Goal: Transaction & Acquisition: Purchase product/service

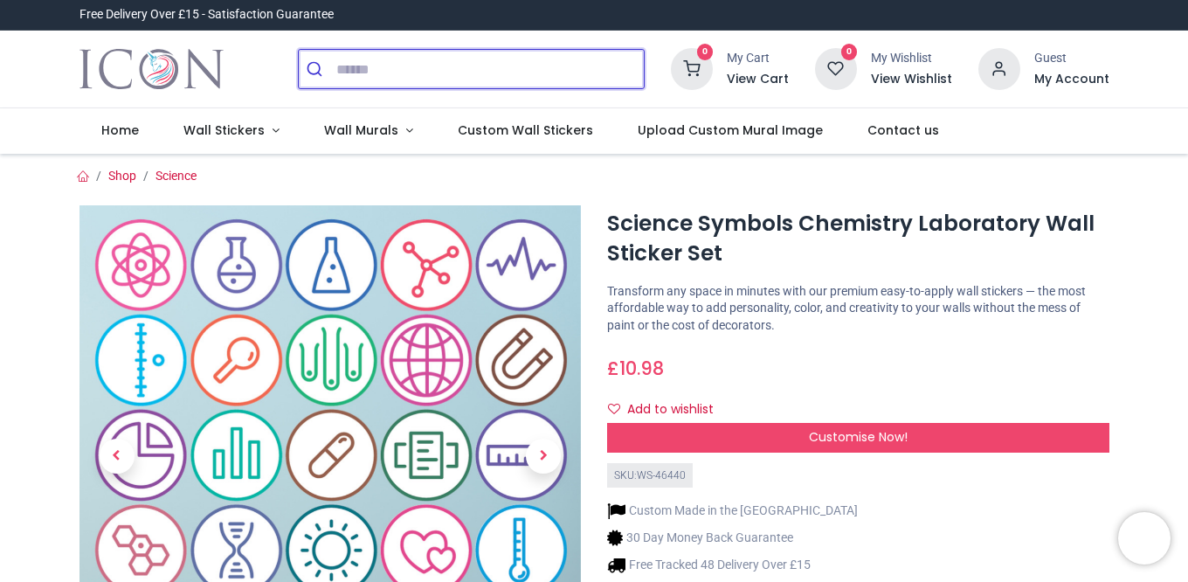
click at [349, 67] on input "search" at bounding box center [489, 69] width 307 height 38
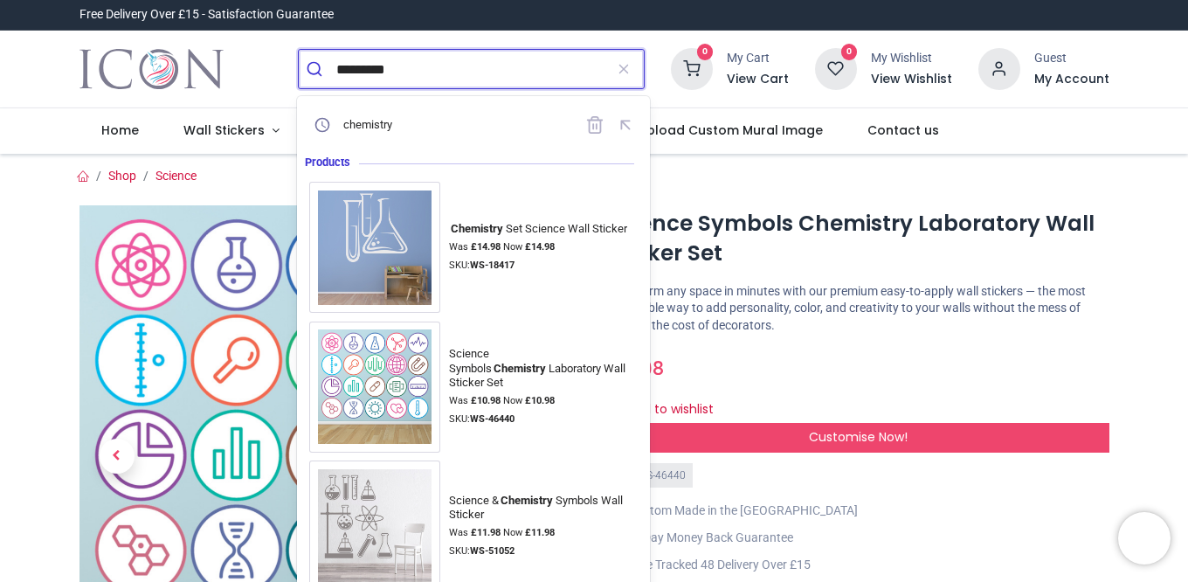
type input "*********"
click at [299, 50] on button "submit" at bounding box center [318, 69] width 38 height 38
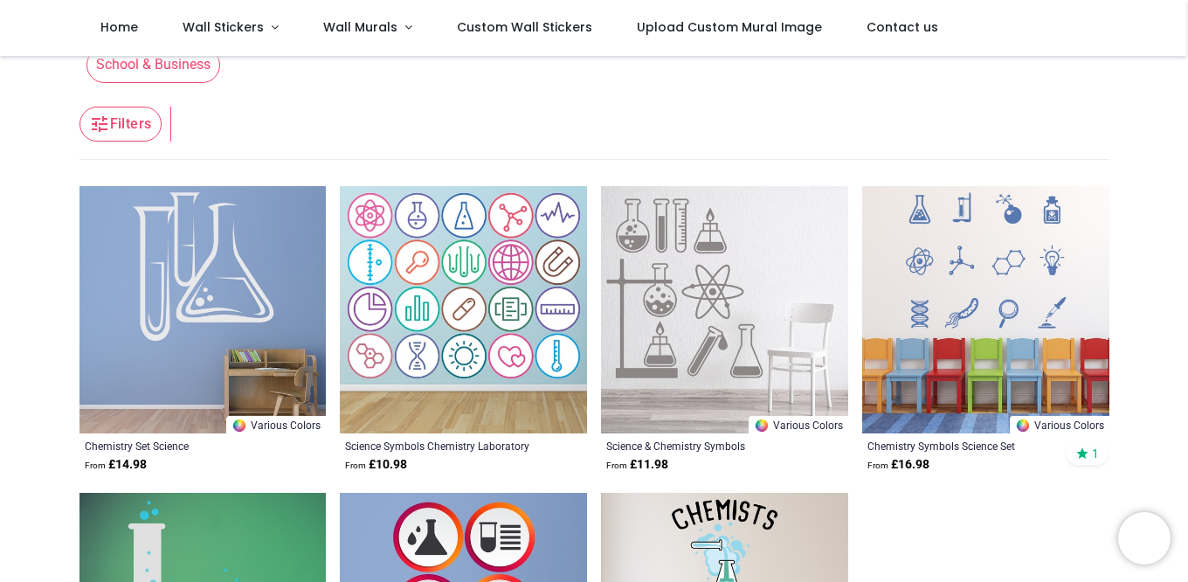
scroll to position [79, 0]
click at [1038, 239] on img at bounding box center [985, 310] width 247 height 247
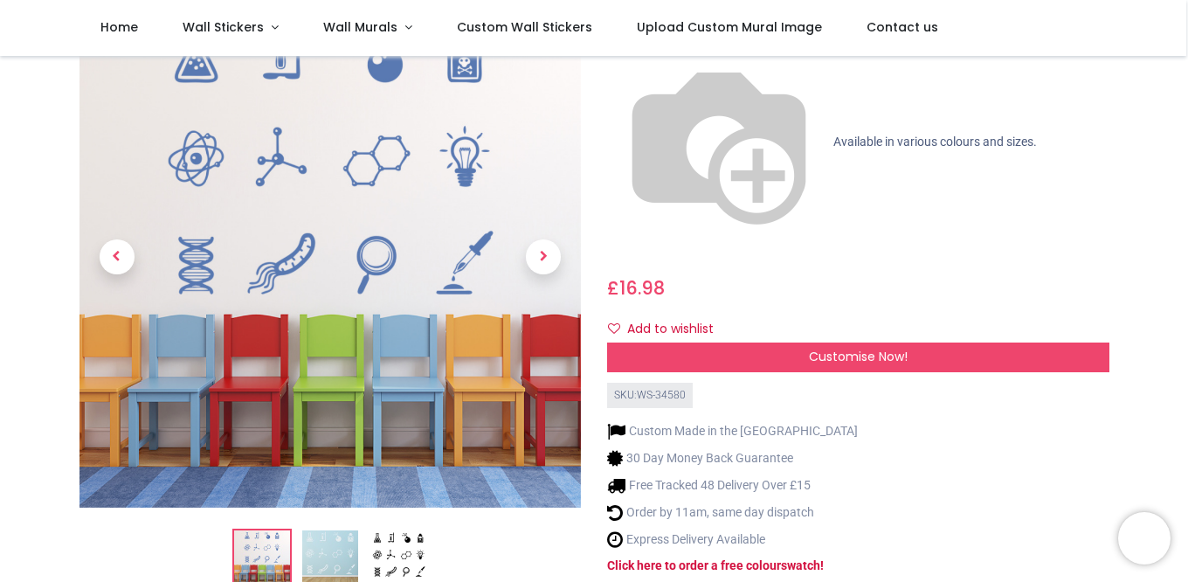
scroll to position [198, 0]
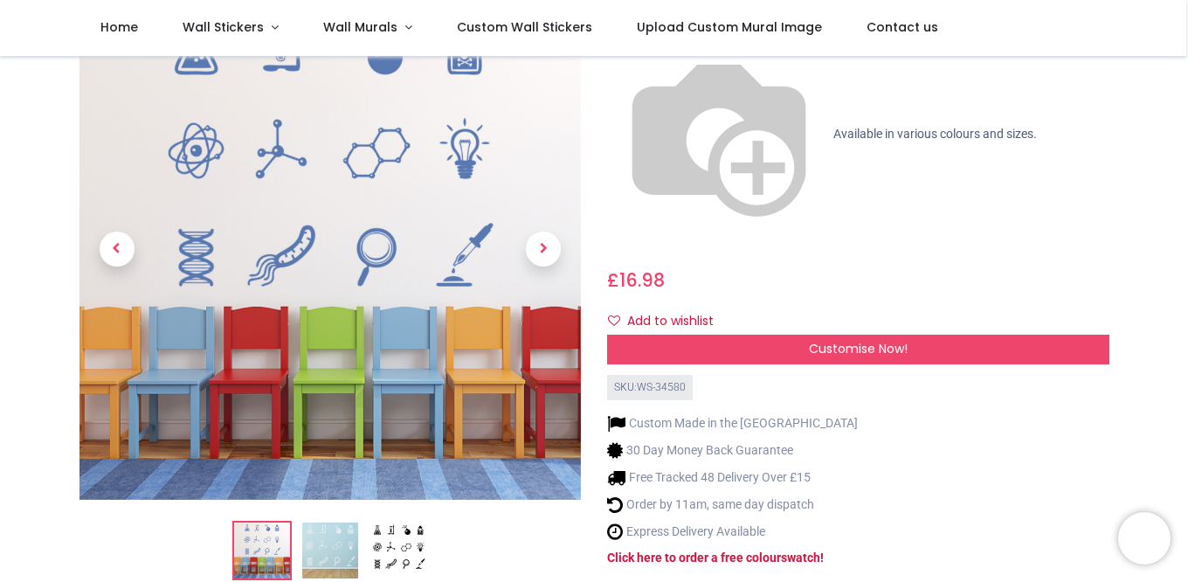
click at [397, 522] on img at bounding box center [398, 550] width 56 height 56
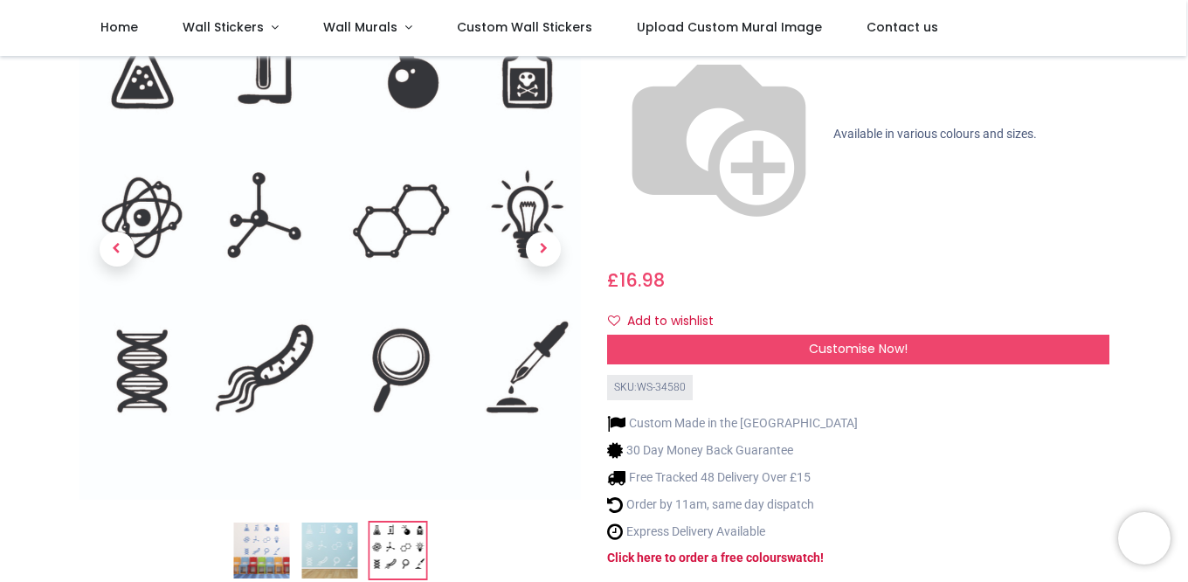
click at [353, 522] on img at bounding box center [329, 550] width 56 height 56
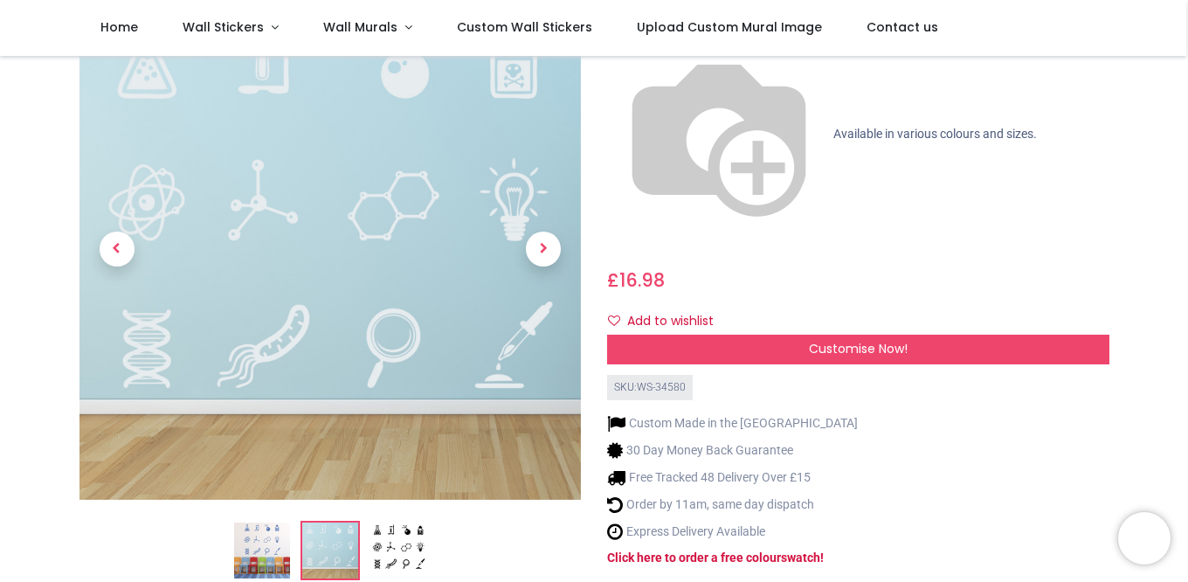
click at [276, 522] on img at bounding box center [262, 550] width 56 height 56
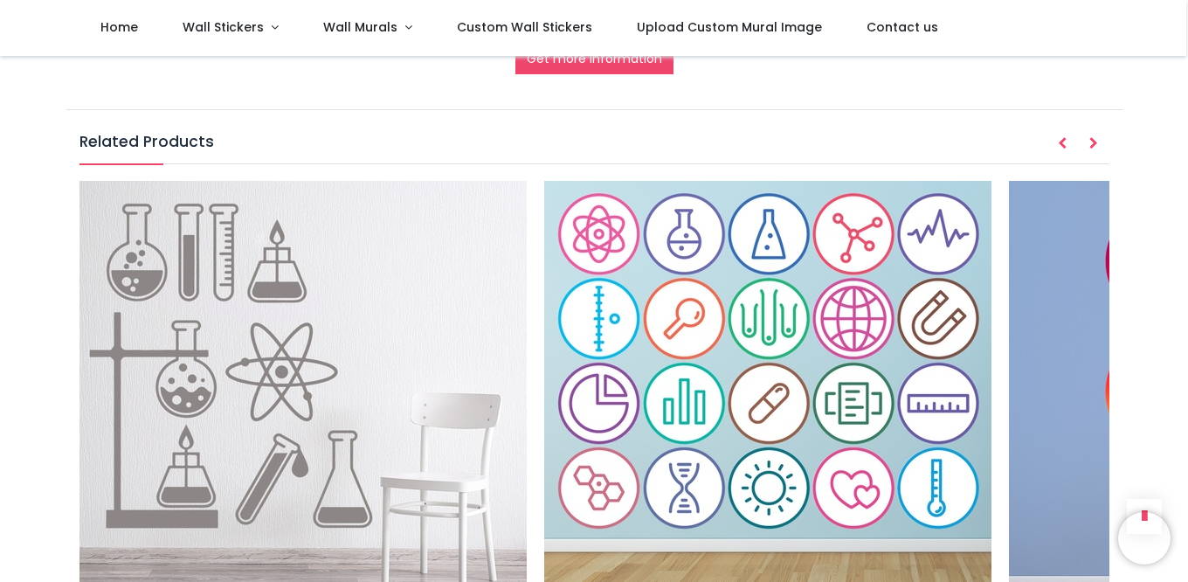
scroll to position [2002, 0]
click at [338, 288] on img at bounding box center [302, 404] width 447 height 447
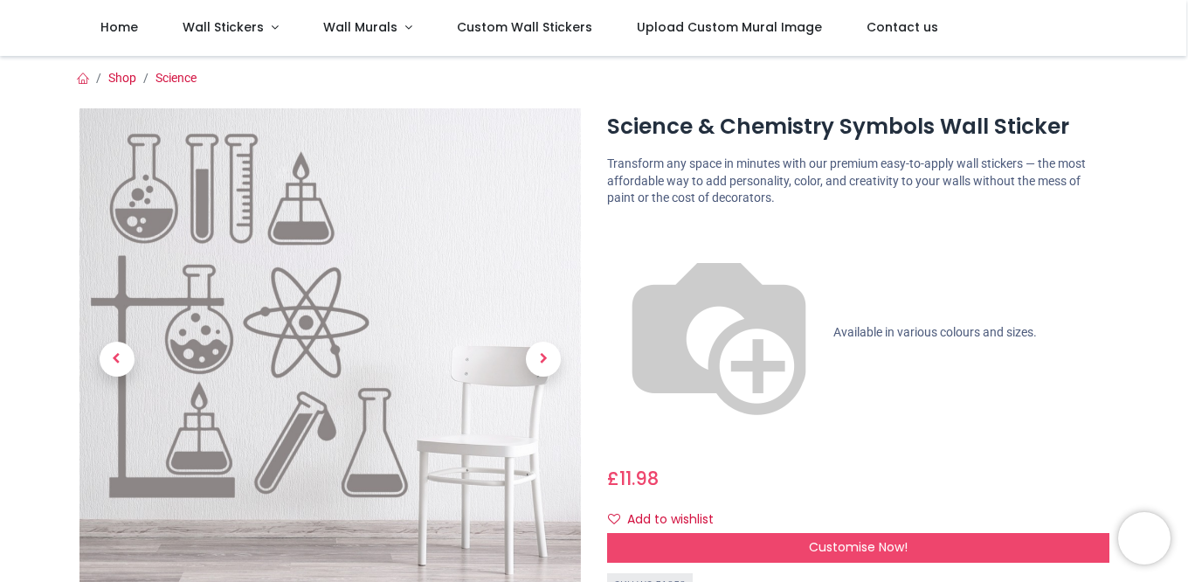
scroll to position [98, 0]
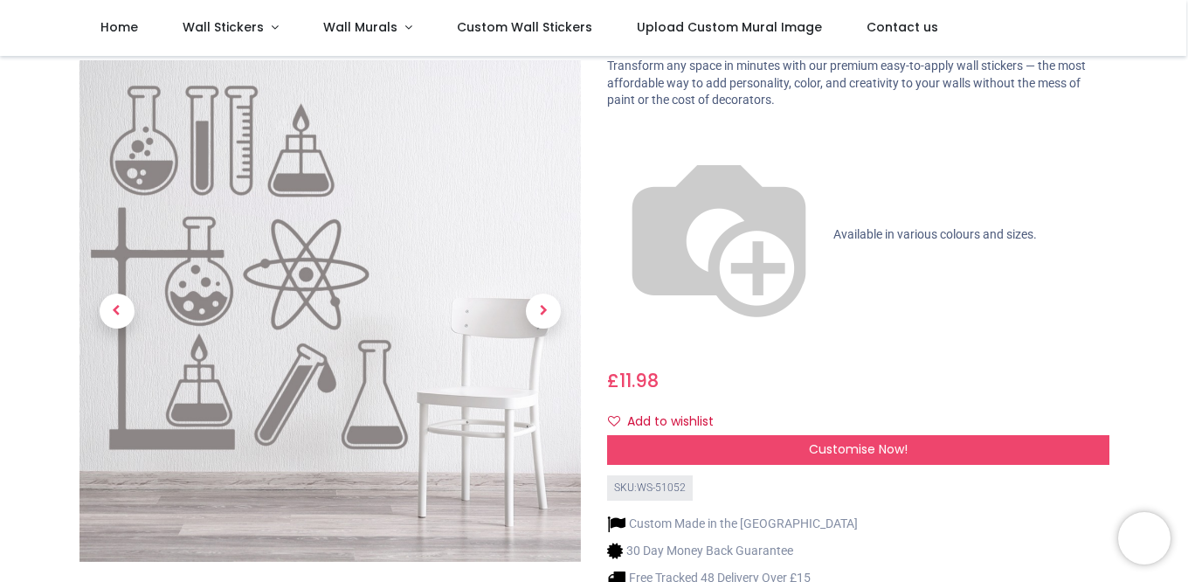
click at [749, 435] on div "Customise Now!" at bounding box center [858, 450] width 502 height 30
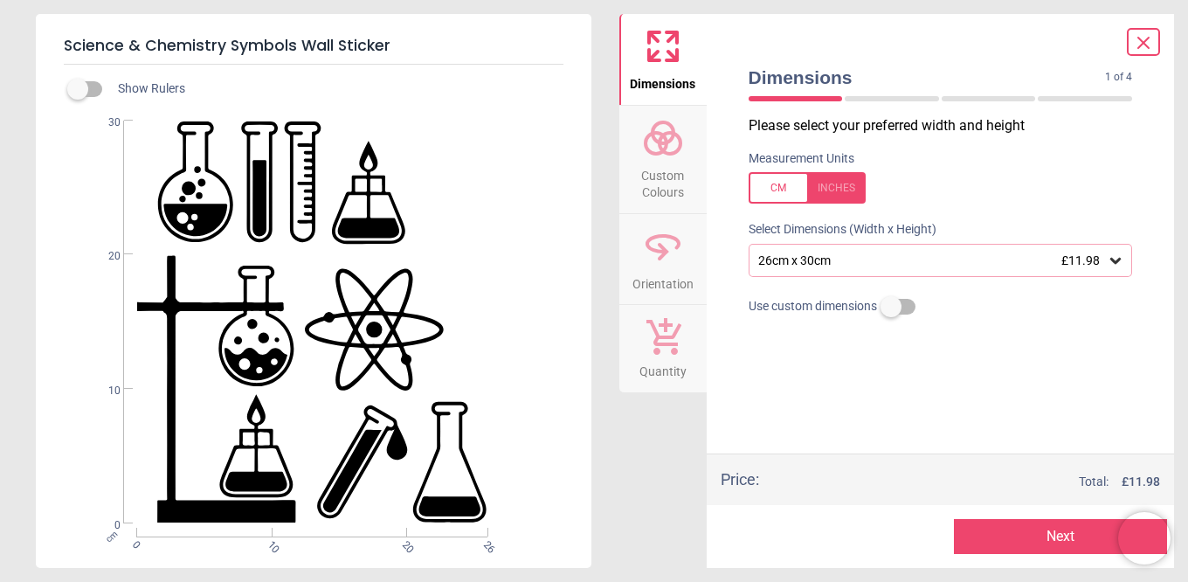
click at [840, 265] on div "26cm x 30cm £11.98" at bounding box center [931, 260] width 351 height 15
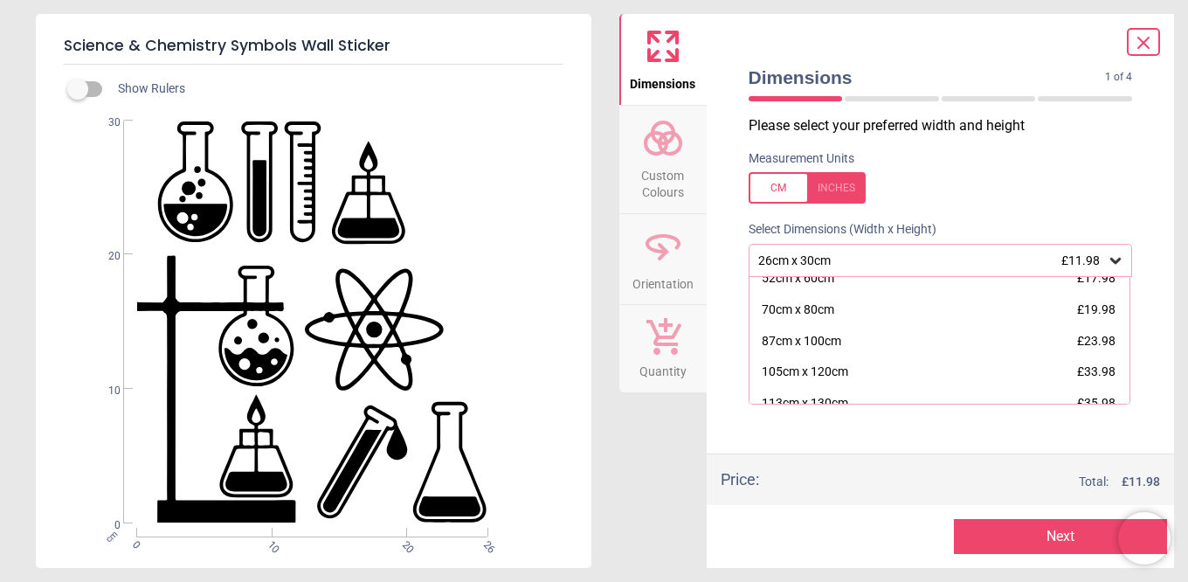
scroll to position [122, 0]
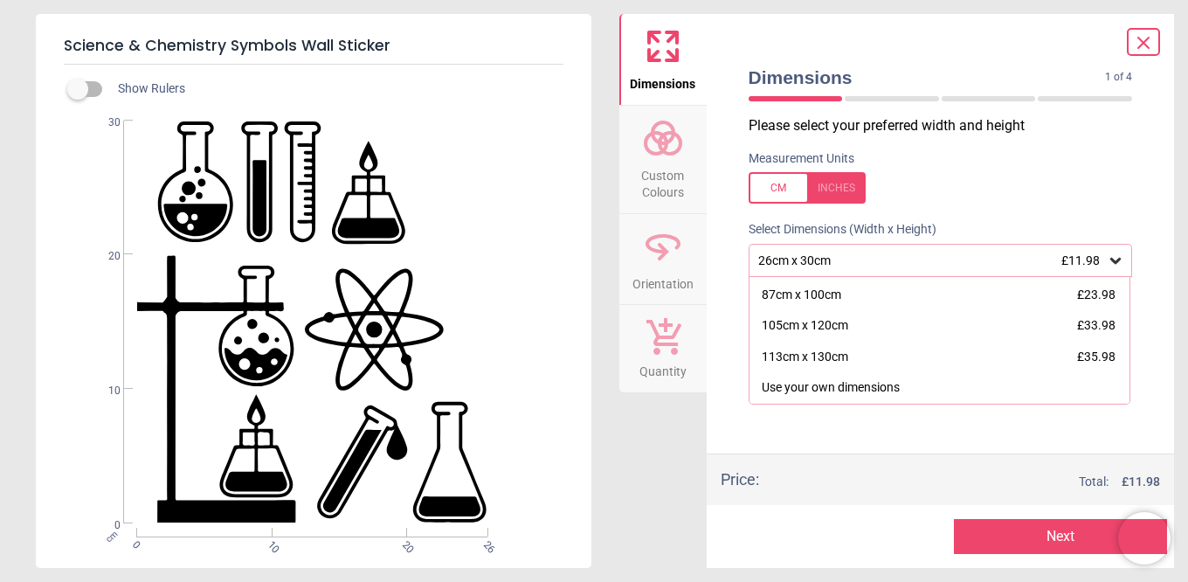
click at [1143, 243] on div "Please select your preferred width and height Measurement Units Select Dimensio…" at bounding box center [941, 284] width 412 height 337
click at [1139, 373] on div "Please select your preferred width and height Measurement Units Select Dimensio…" at bounding box center [941, 284] width 412 height 337
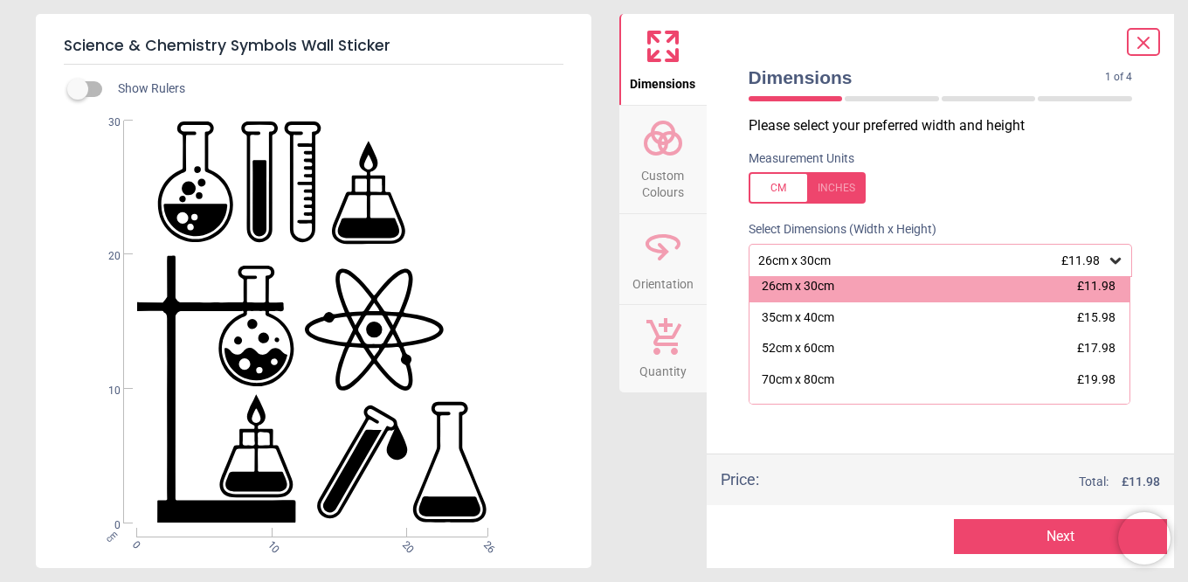
scroll to position [0, 0]
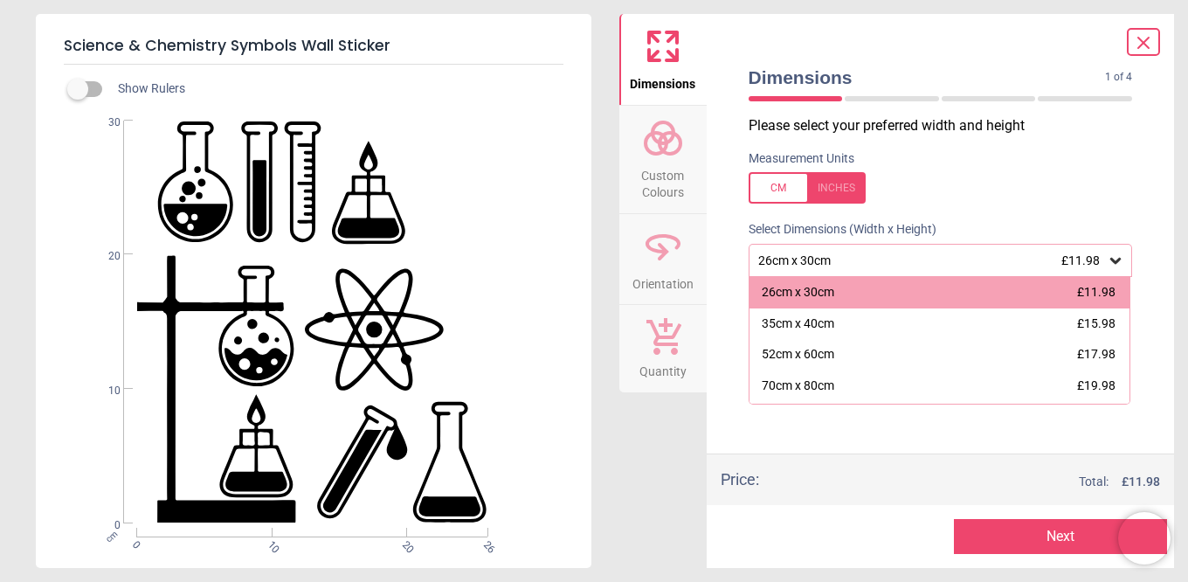
click at [1164, 295] on div "Dimensions 1 of 4 1 of 5 Please select your preferred width and height Measurem…" at bounding box center [941, 291] width 468 height 554
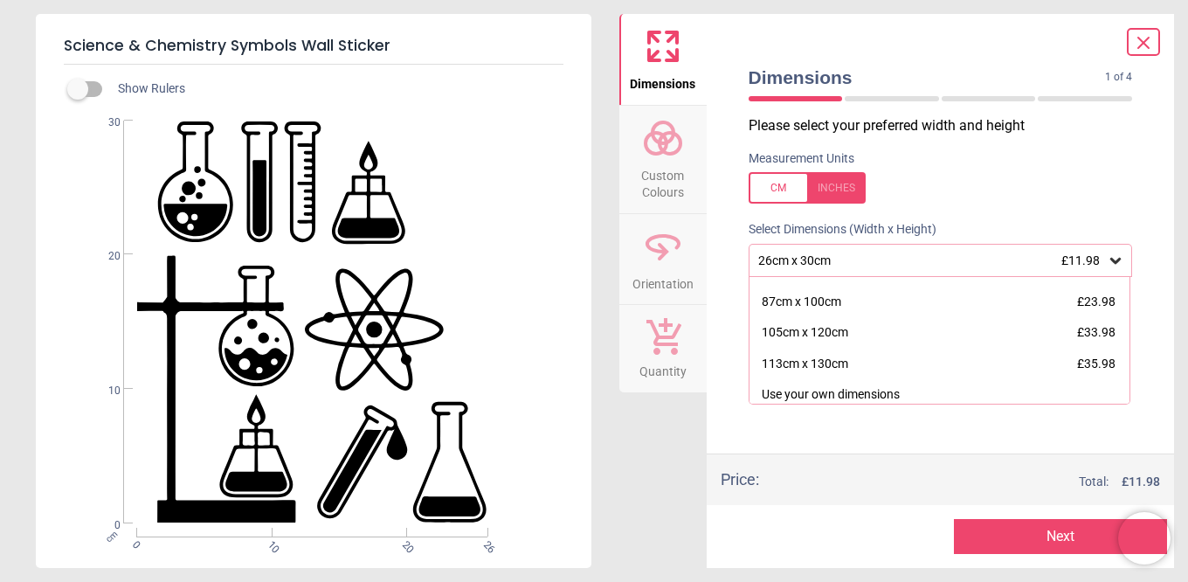
scroll to position [122, 0]
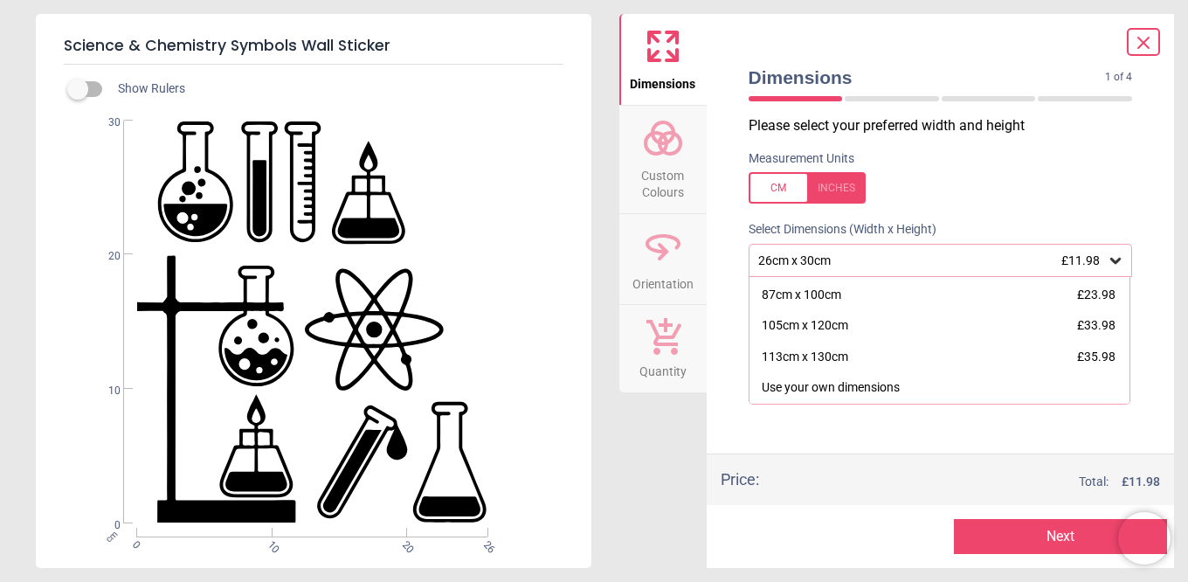
click at [947, 362] on div "113cm x 130cm £35.98" at bounding box center [939, 357] width 381 height 31
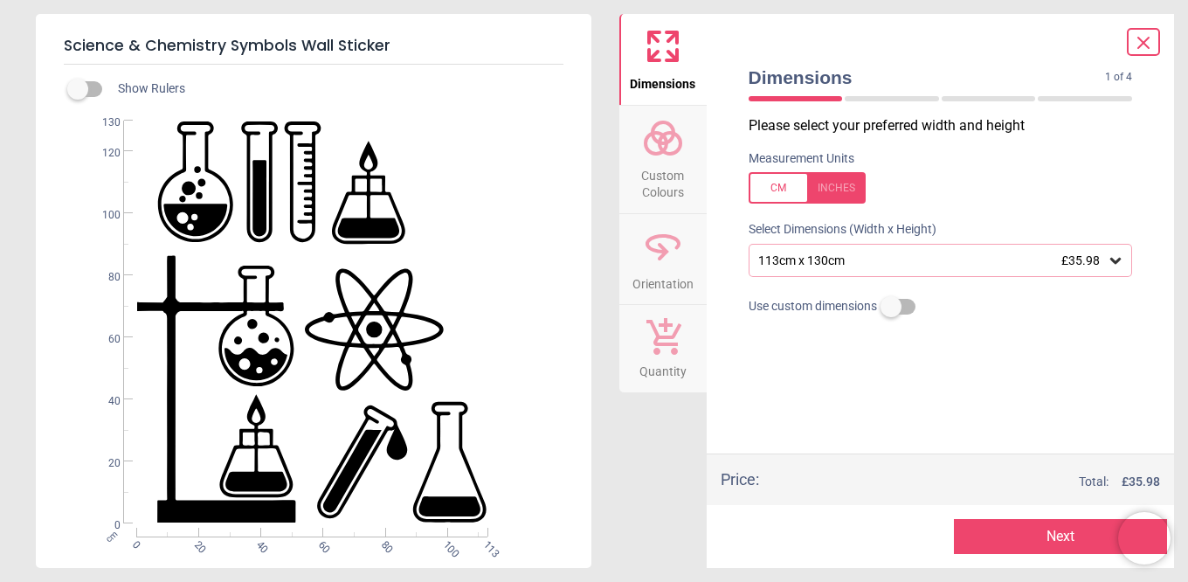
click at [664, 143] on circle at bounding box center [655, 143] width 21 height 21
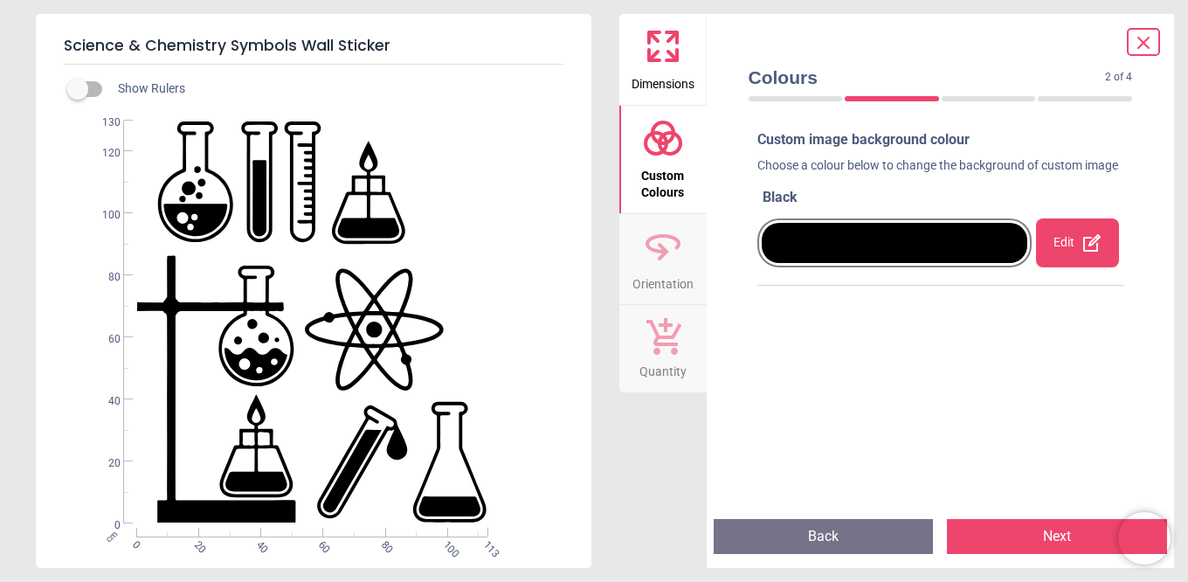
click at [999, 252] on div at bounding box center [895, 243] width 266 height 40
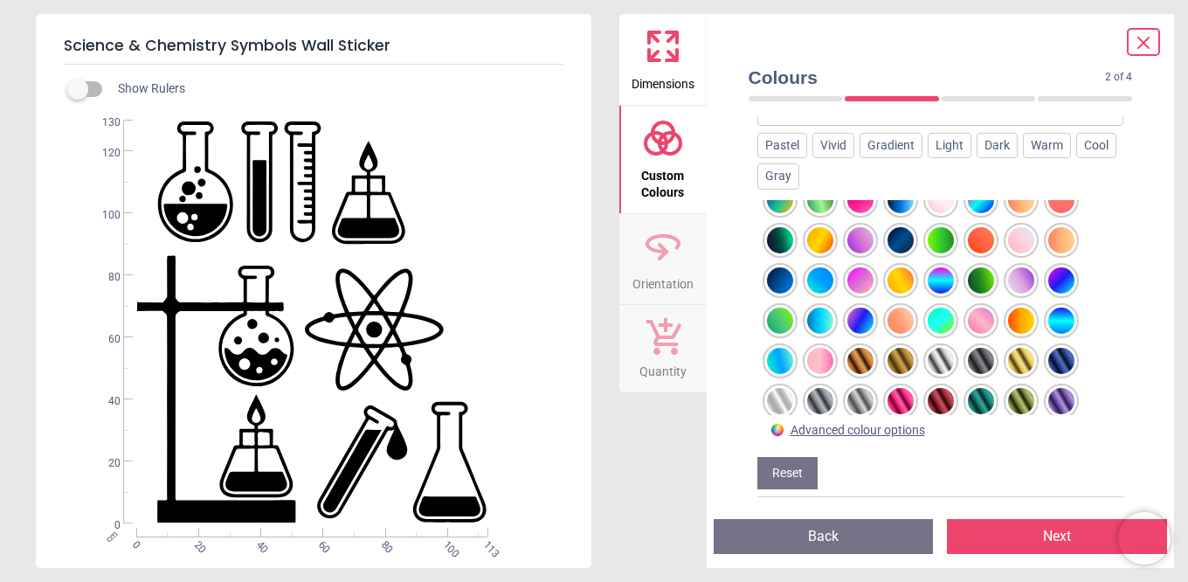
scroll to position [747, 0]
click at [971, 372] on div at bounding box center [981, 360] width 26 height 26
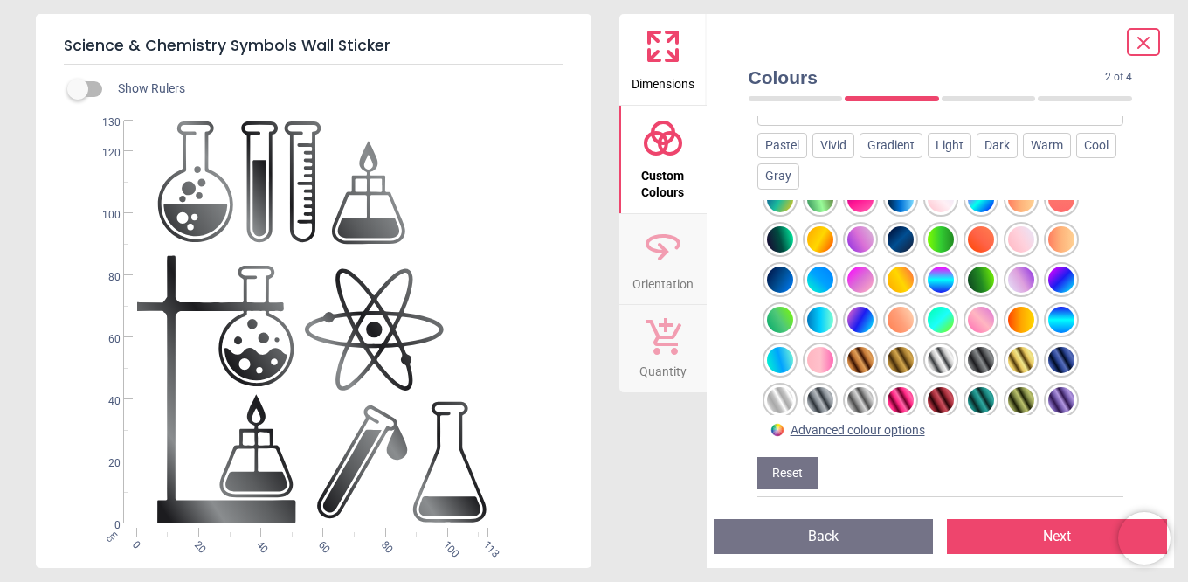
click at [937, 373] on div at bounding box center [941, 360] width 26 height 26
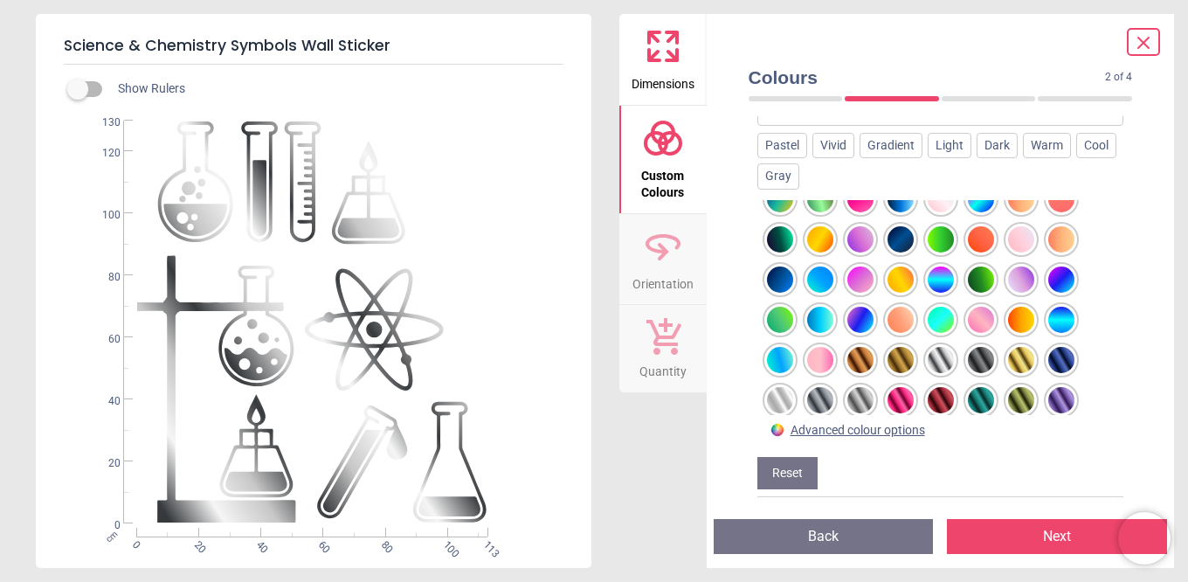
click at [975, 406] on div at bounding box center [981, 400] width 26 height 26
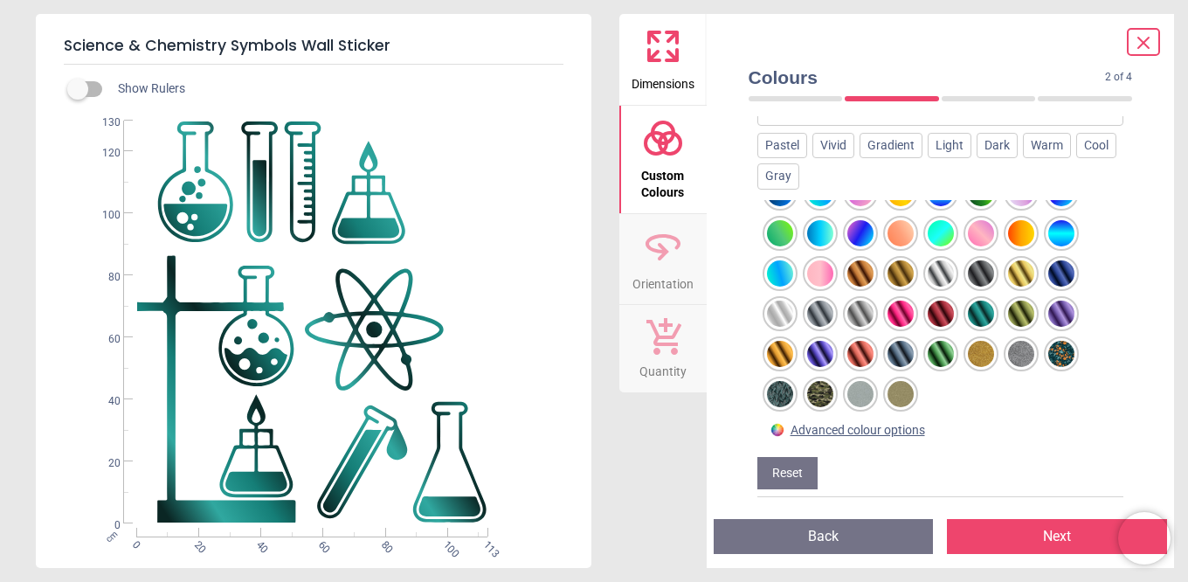
scroll to position [232, 0]
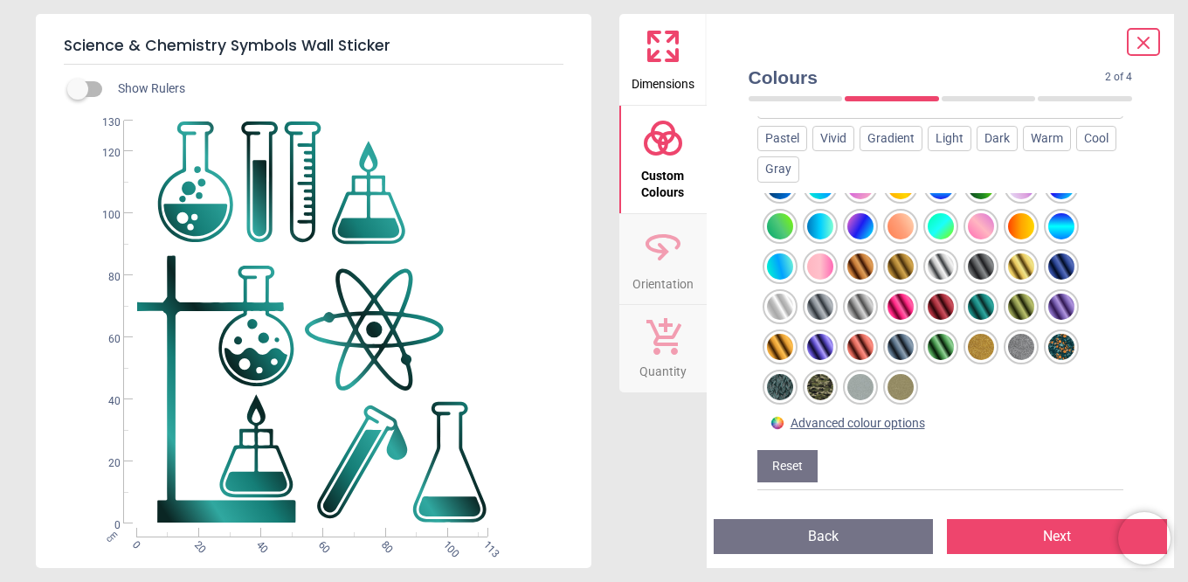
click at [817, 390] on div at bounding box center [820, 387] width 26 height 26
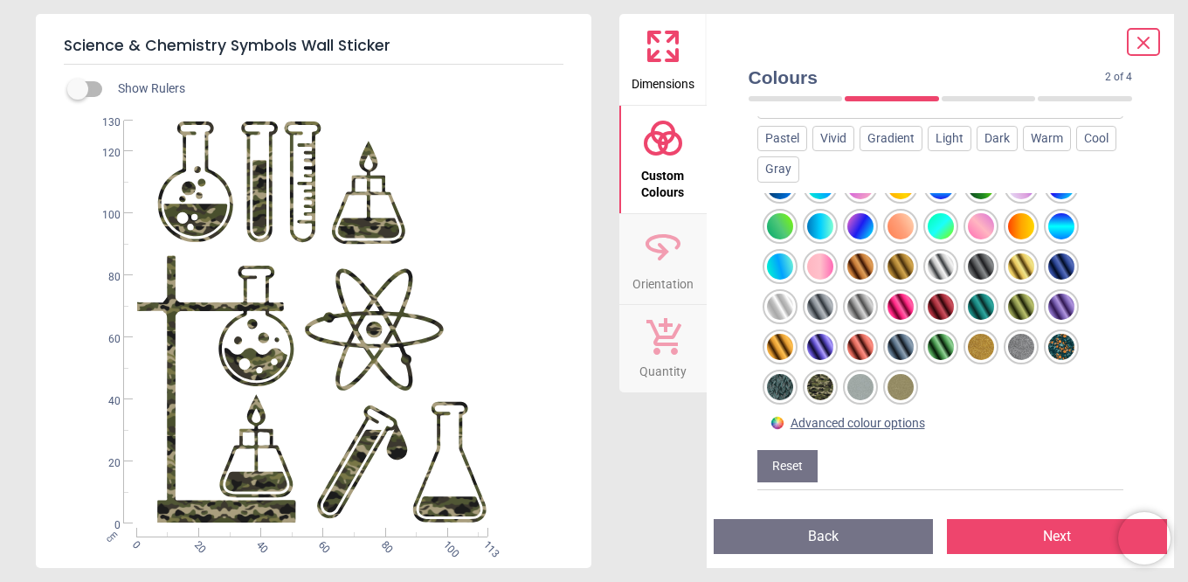
click at [783, 386] on div at bounding box center [780, 387] width 26 height 26
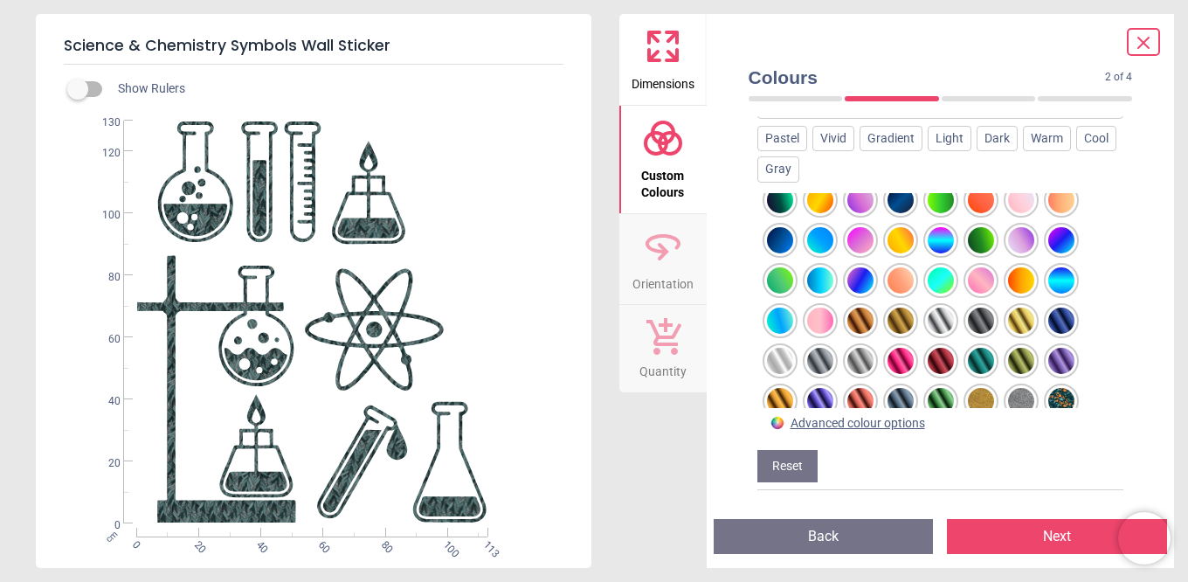
scroll to position [781, 0]
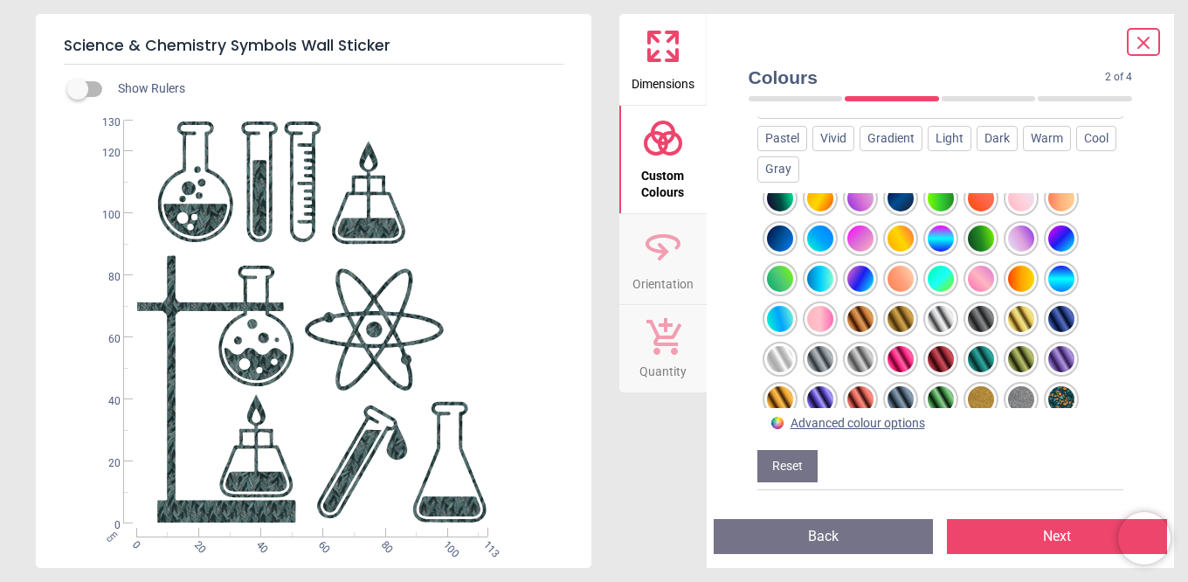
click at [1024, 397] on div at bounding box center [1021, 399] width 26 height 26
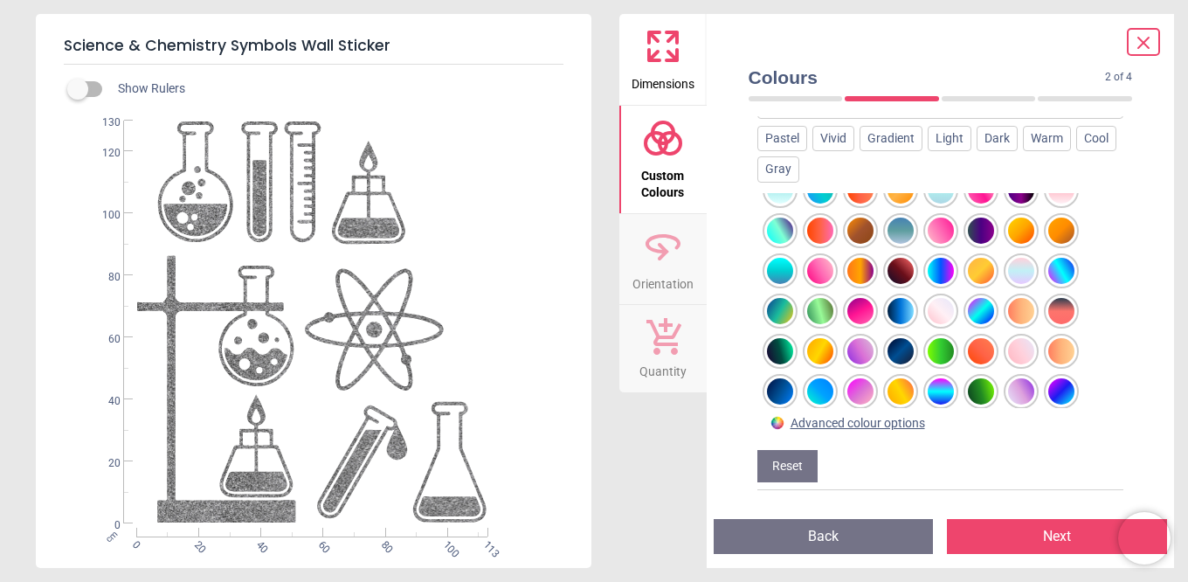
scroll to position [625, 0]
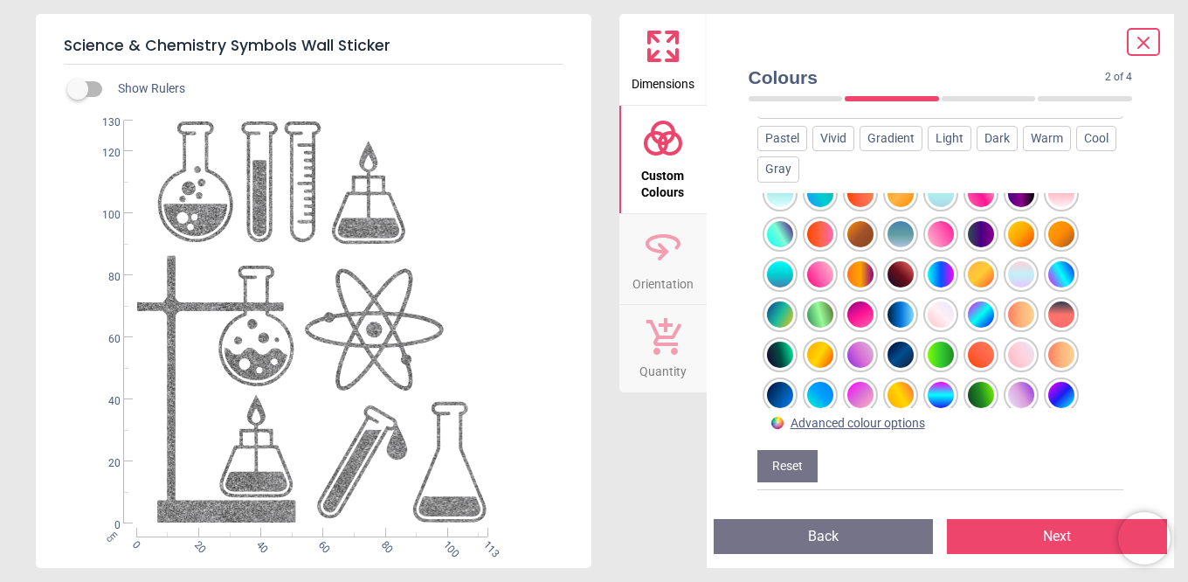
click at [942, 397] on div at bounding box center [941, 395] width 26 height 26
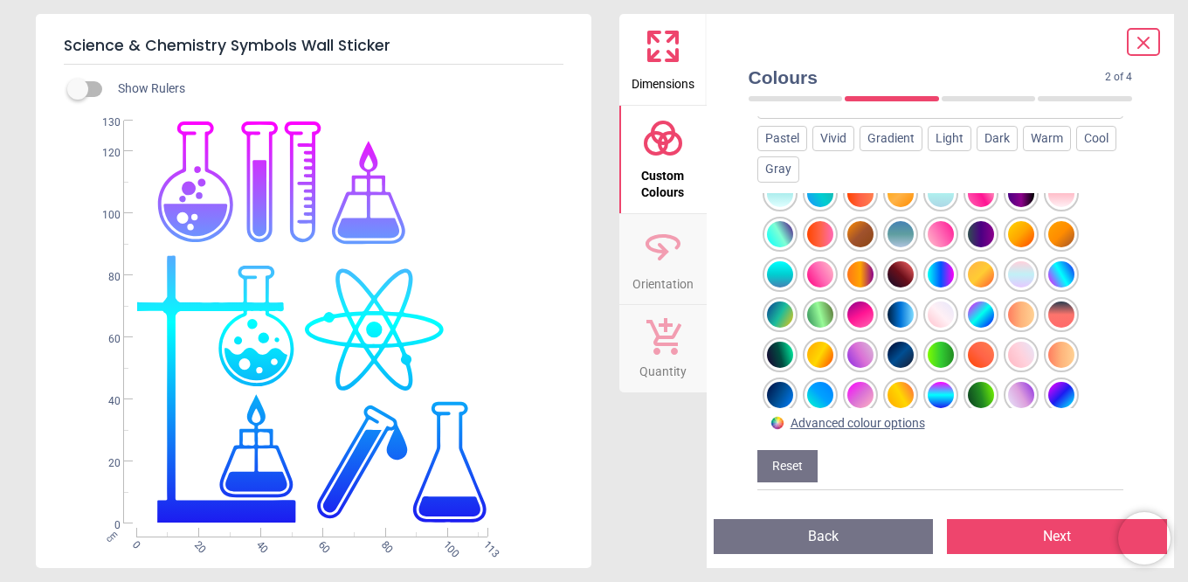
click at [1073, 399] on div at bounding box center [1061, 395] width 26 height 26
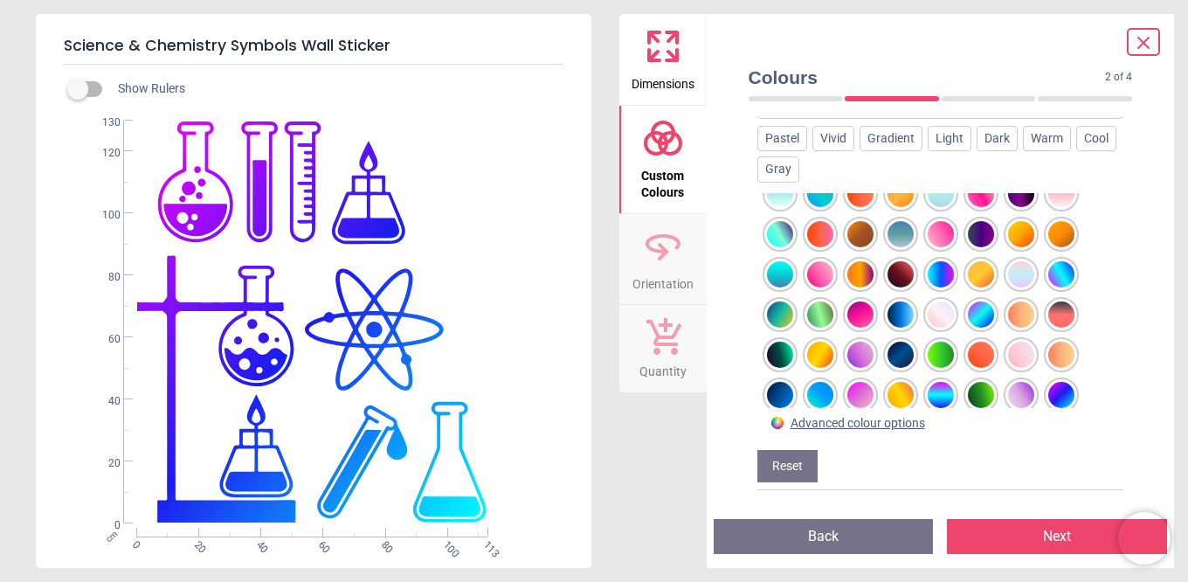
click at [902, 351] on div at bounding box center [900, 355] width 26 height 26
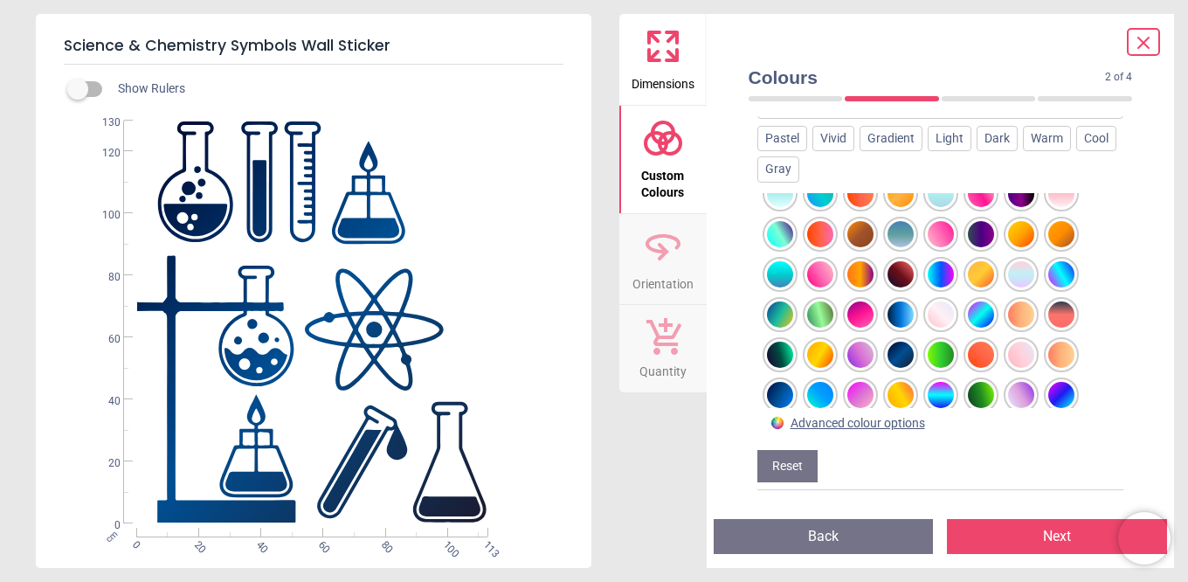
click at [1057, 396] on div at bounding box center [1061, 395] width 26 height 26
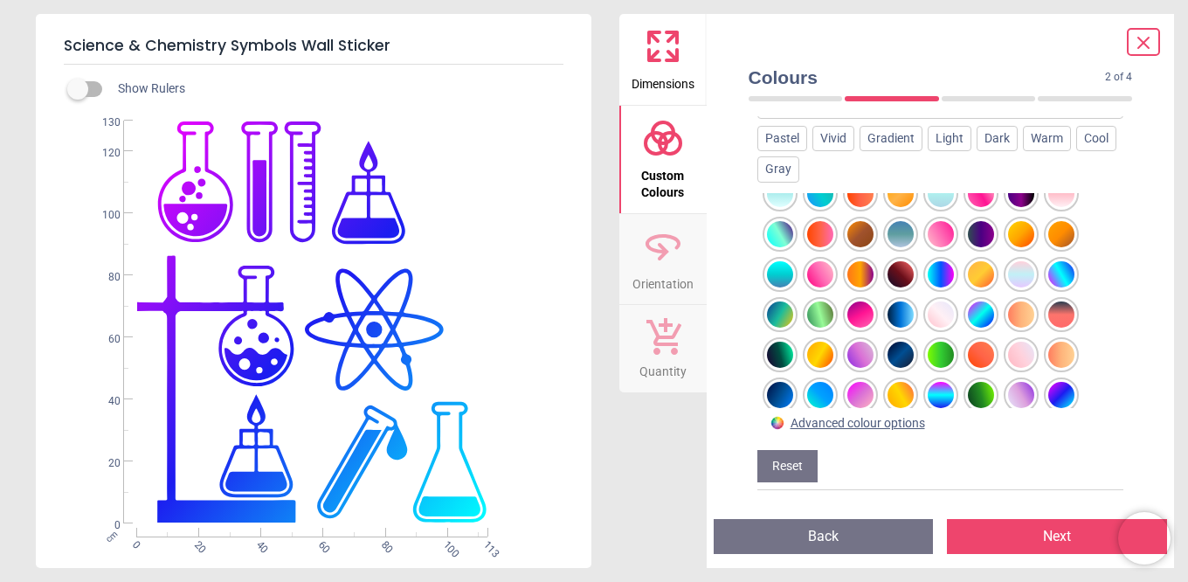
click at [782, 390] on div at bounding box center [780, 395] width 26 height 26
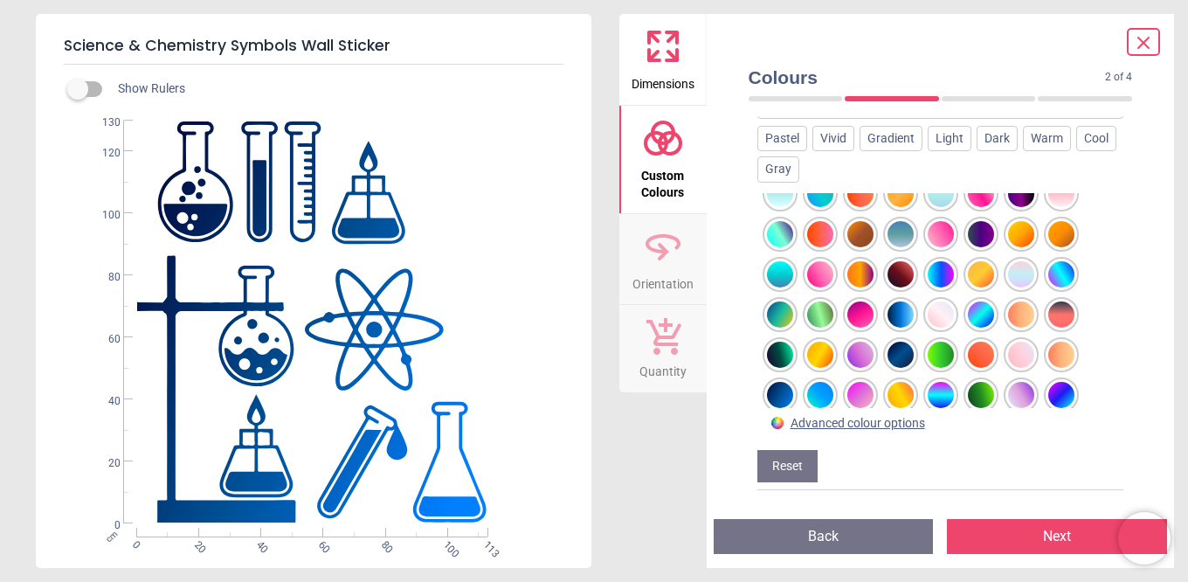
click at [776, 352] on div at bounding box center [780, 355] width 26 height 26
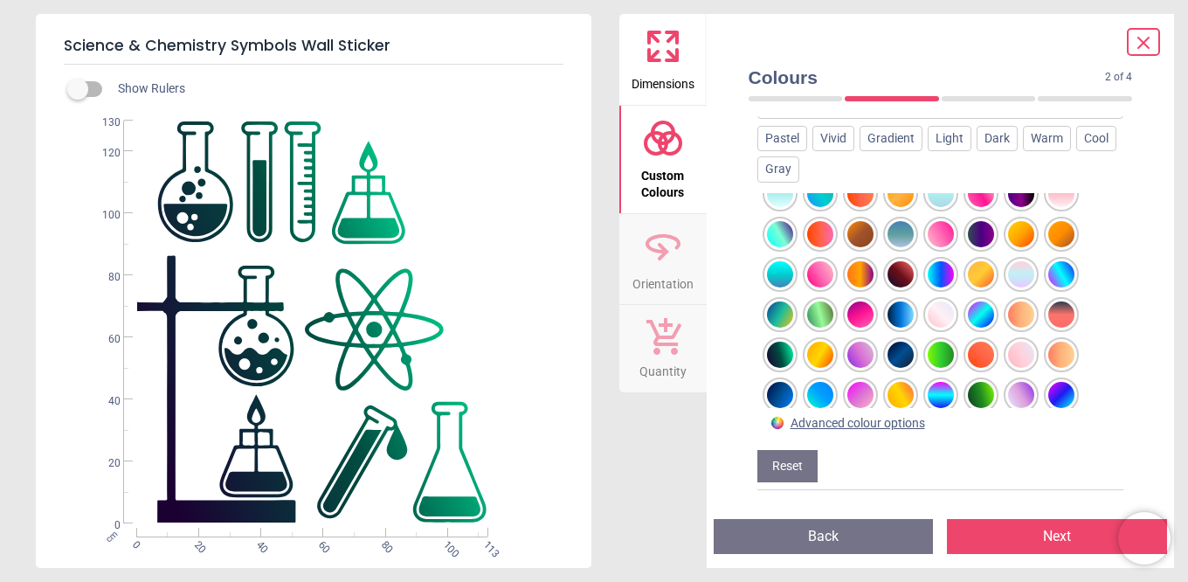
click at [776, 397] on div at bounding box center [780, 395] width 26 height 26
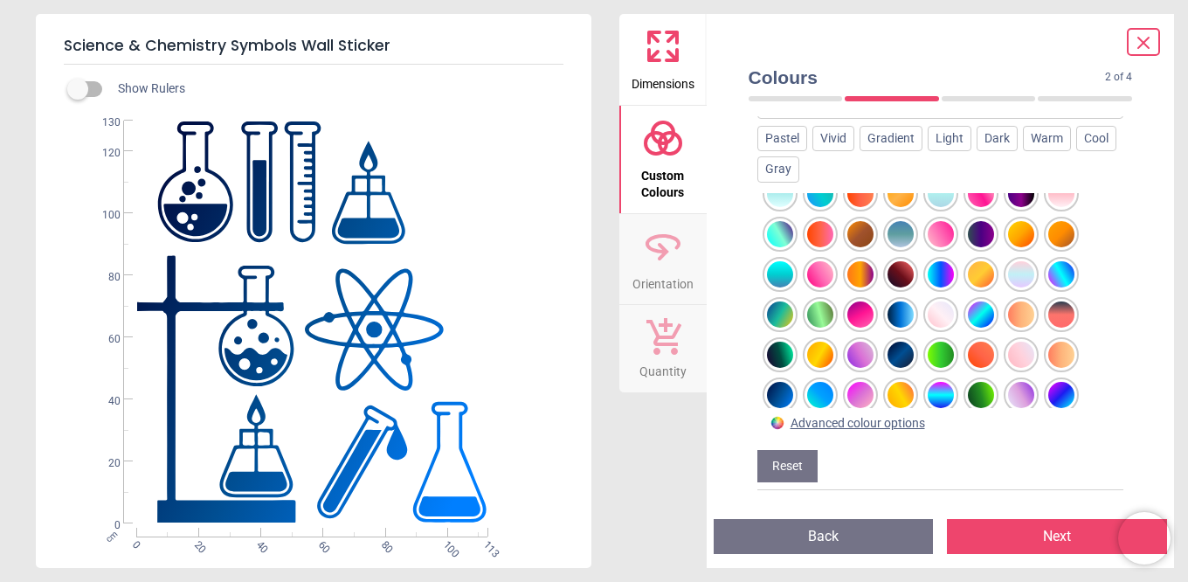
click at [901, 352] on div at bounding box center [900, 355] width 26 height 26
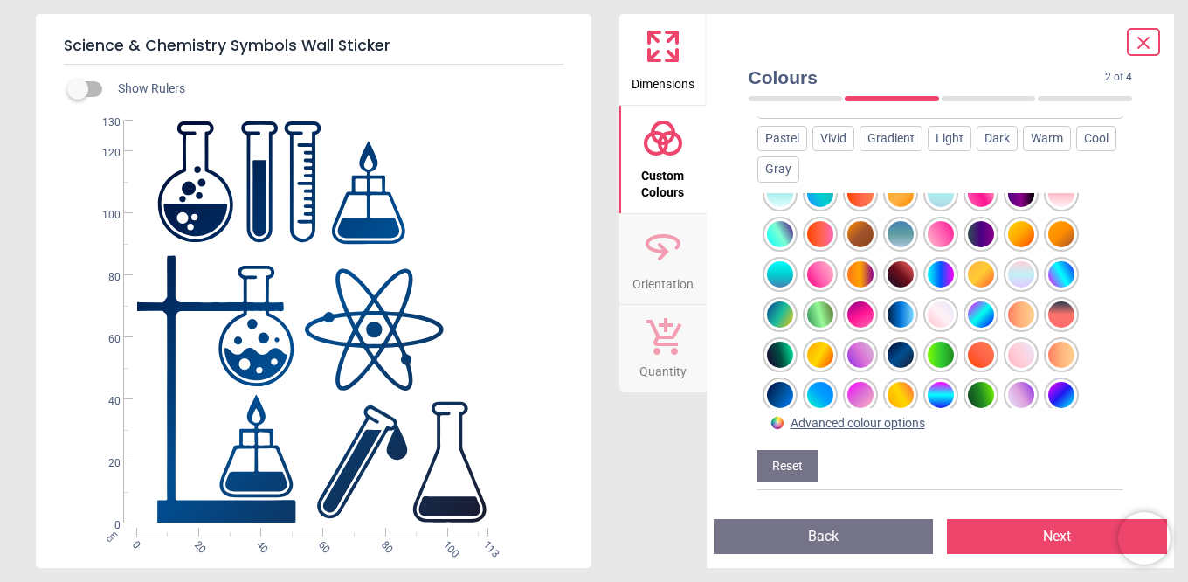
click at [771, 402] on div at bounding box center [780, 395] width 26 height 26
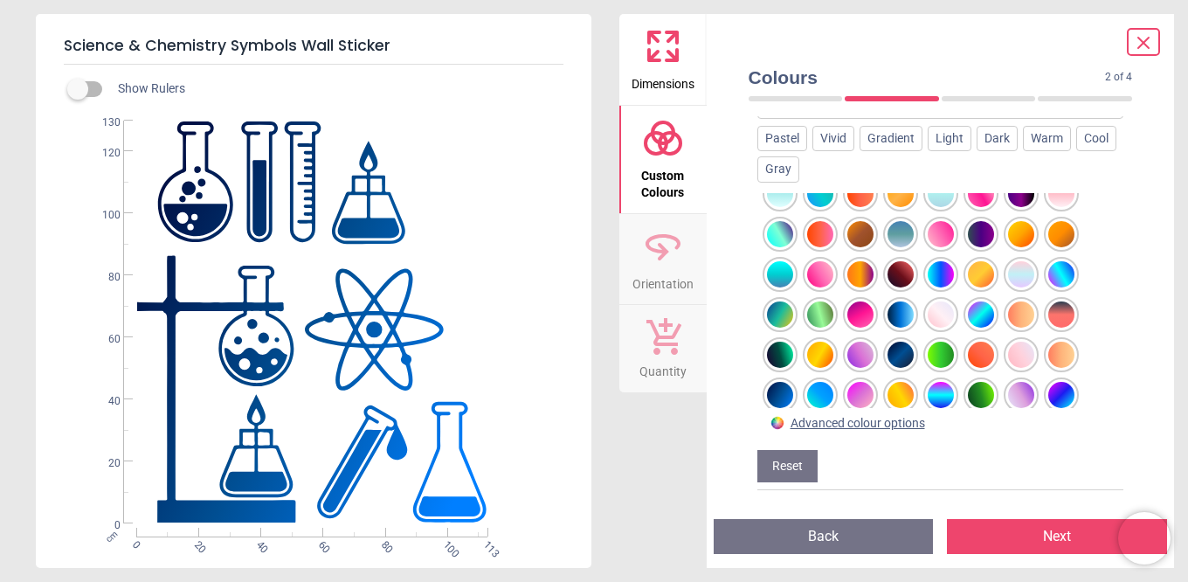
click at [895, 354] on div at bounding box center [900, 355] width 26 height 26
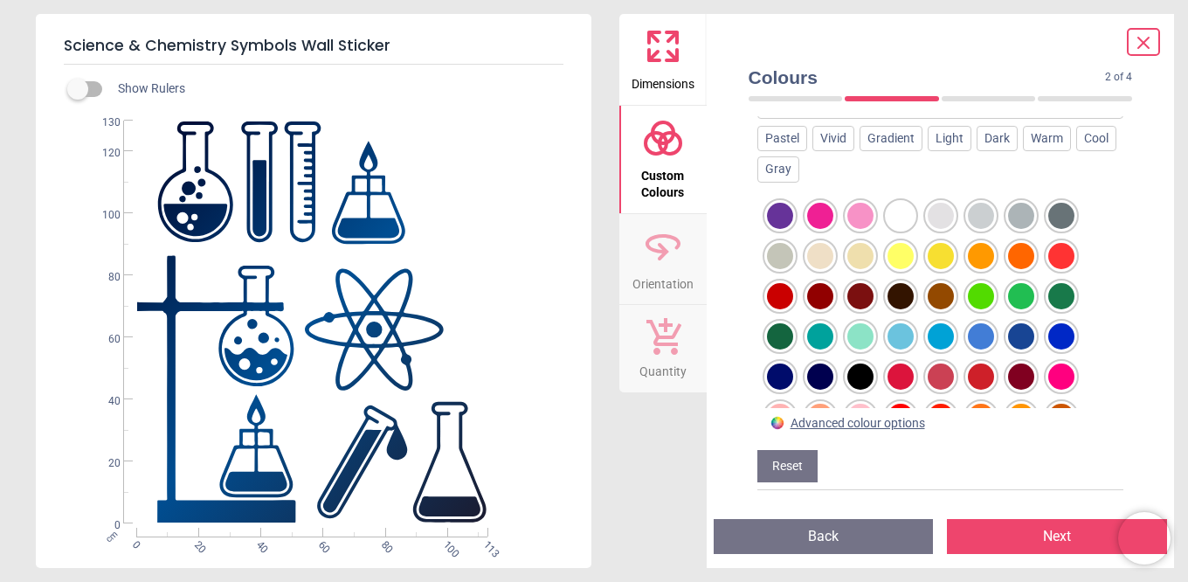
scroll to position [0, 0]
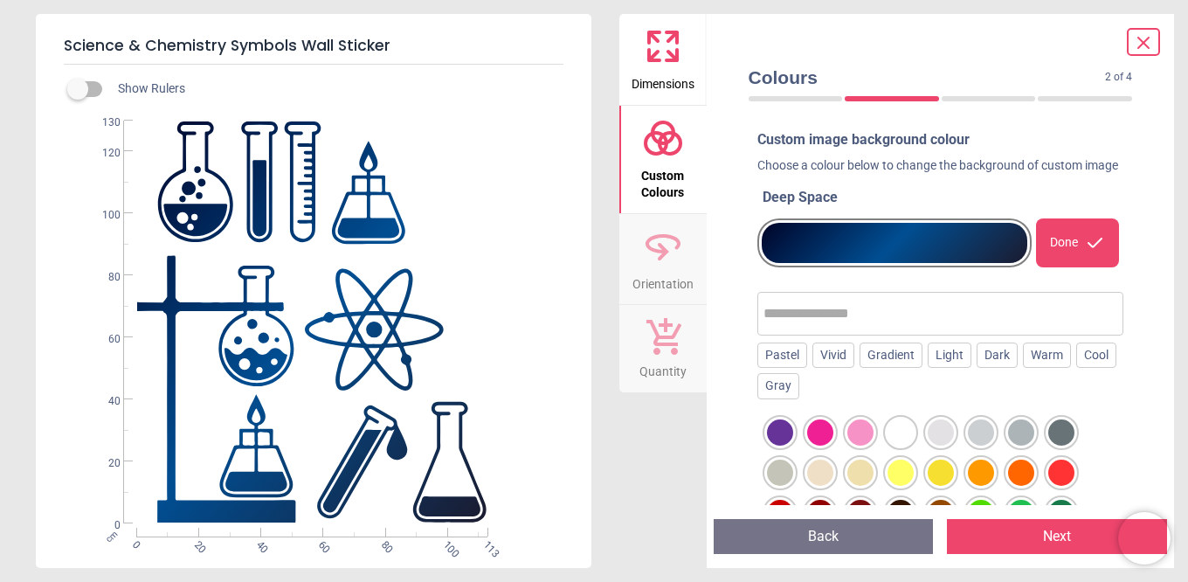
click at [1010, 536] on button "Next" at bounding box center [1057, 536] width 220 height 35
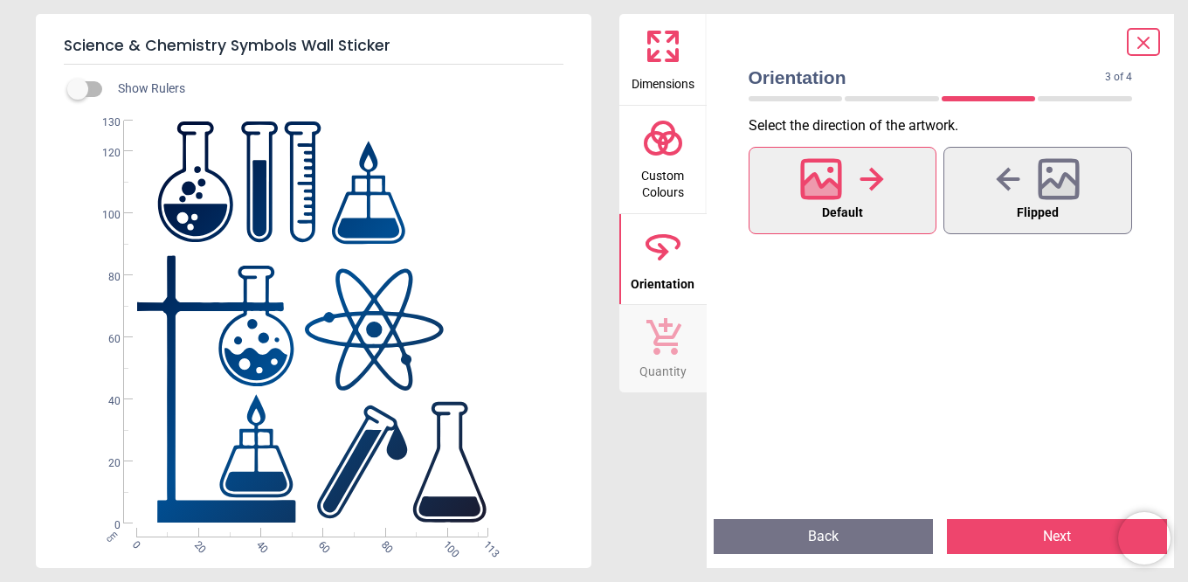
click at [1039, 532] on button "Next" at bounding box center [1057, 536] width 220 height 35
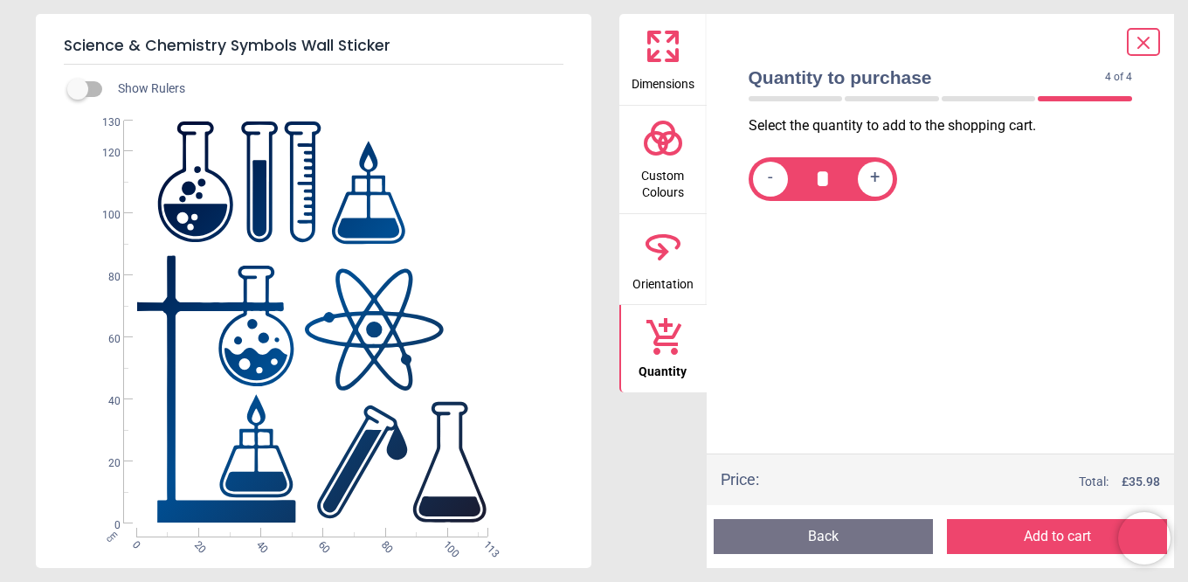
click at [1055, 540] on button "Add to cart" at bounding box center [1057, 536] width 220 height 35
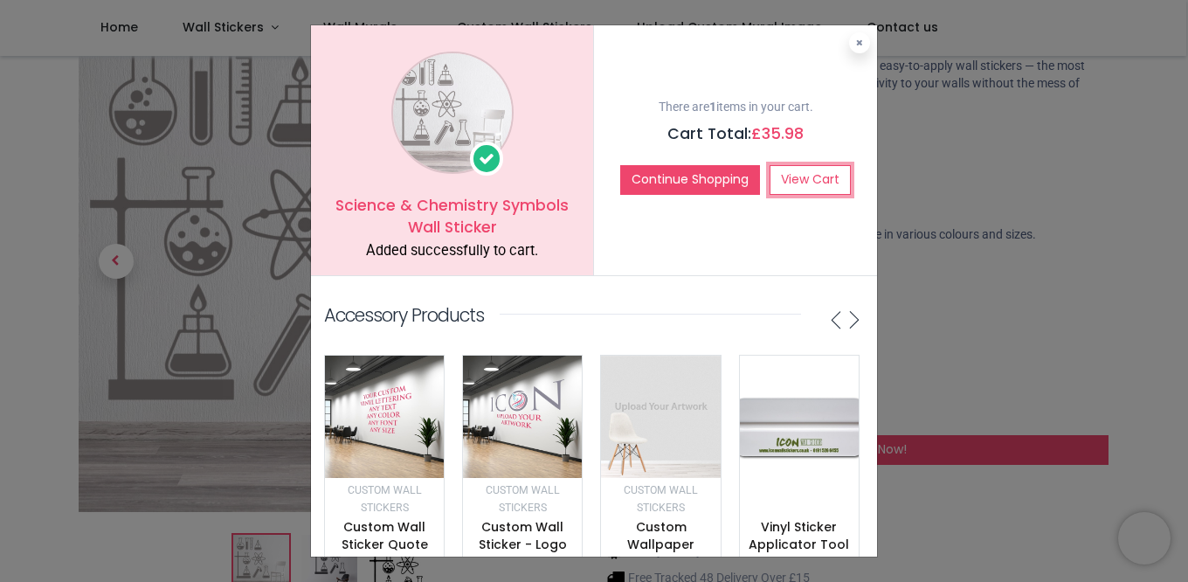
click at [804, 184] on link "View Cart" at bounding box center [809, 180] width 81 height 30
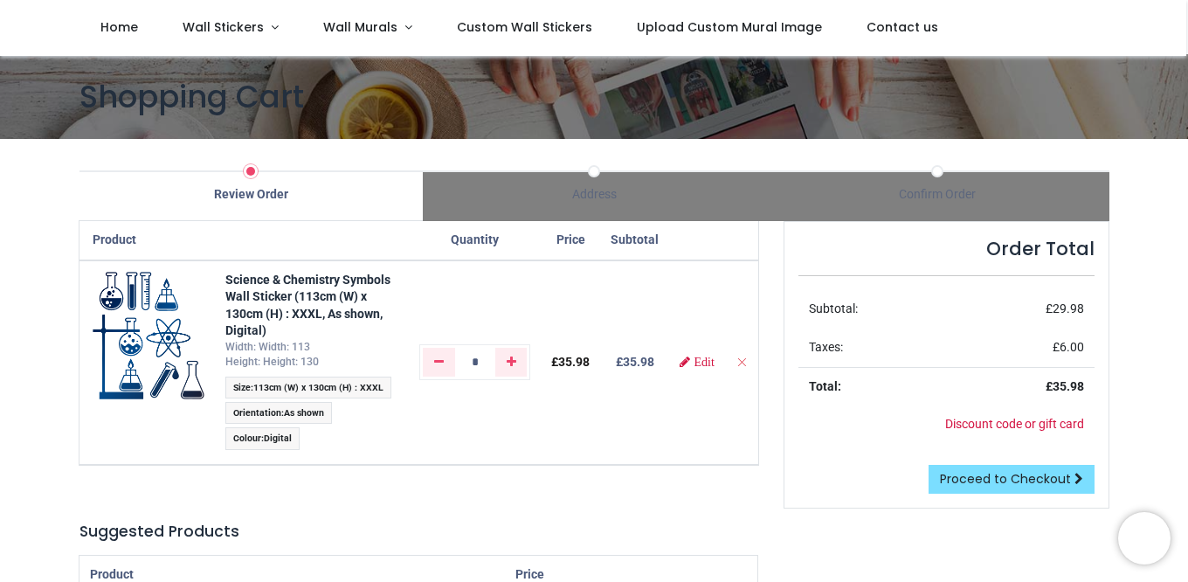
scroll to position [3, 0]
